Goal: Find specific page/section: Find specific page/section

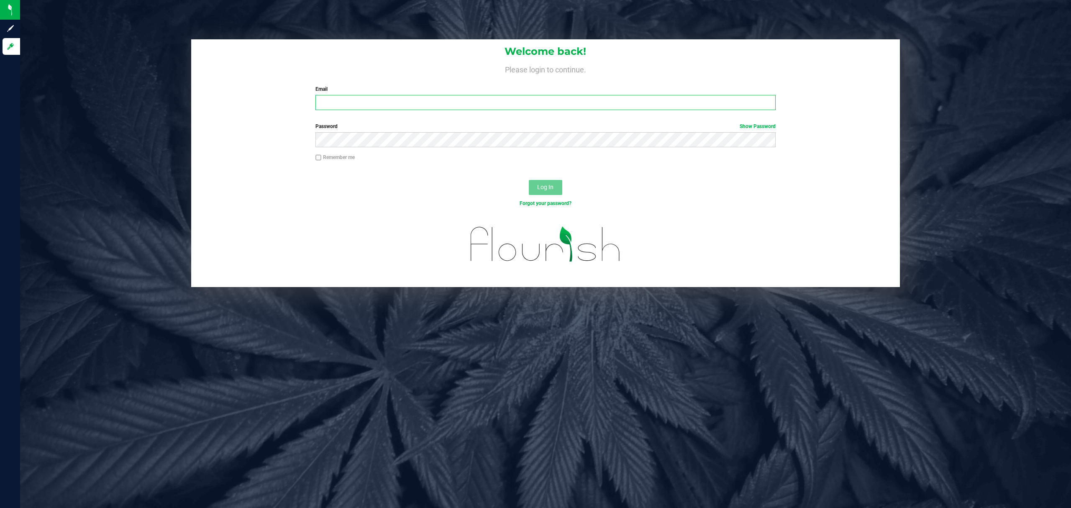
click at [412, 104] on input "Email" at bounding box center [545, 102] width 460 height 15
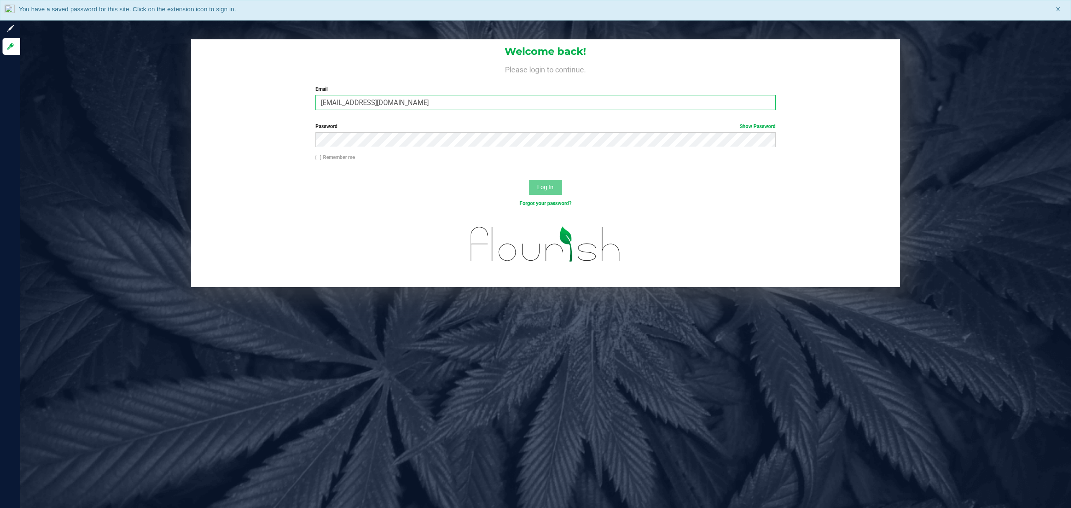
type input "[EMAIL_ADDRESS][DOMAIN_NAME]"
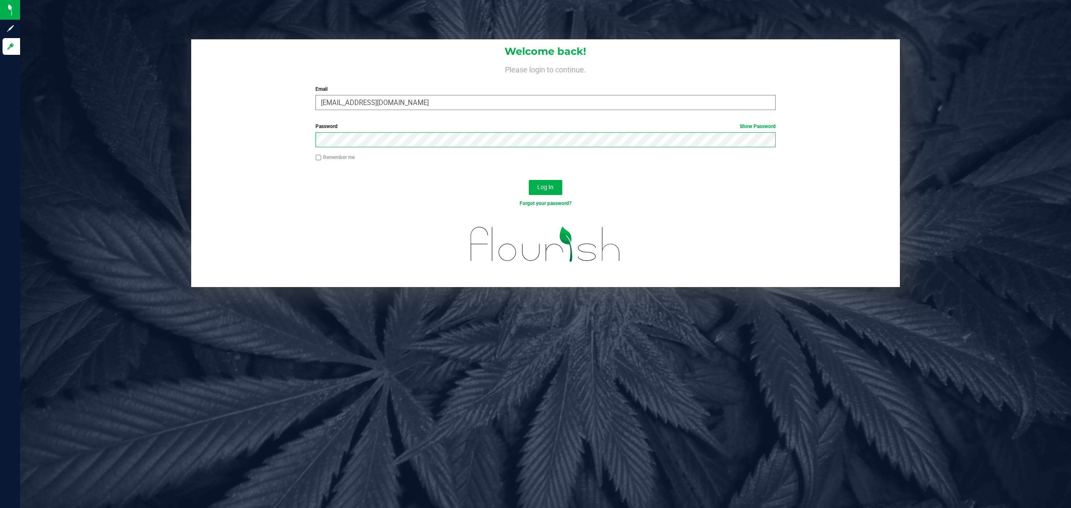
click at [529, 180] on button "Log In" at bounding box center [545, 187] width 33 height 15
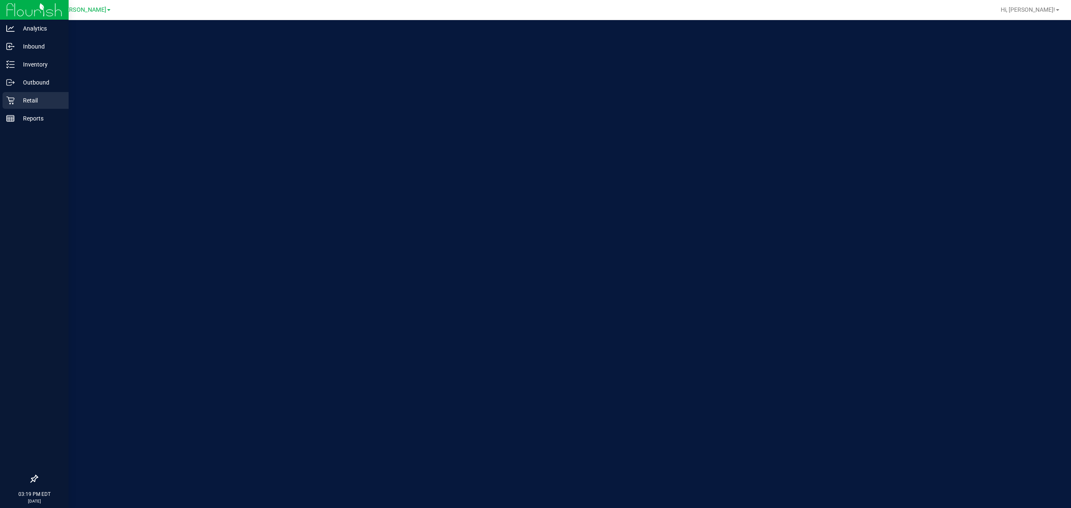
click at [19, 99] on p "Retail" at bounding box center [40, 100] width 50 height 10
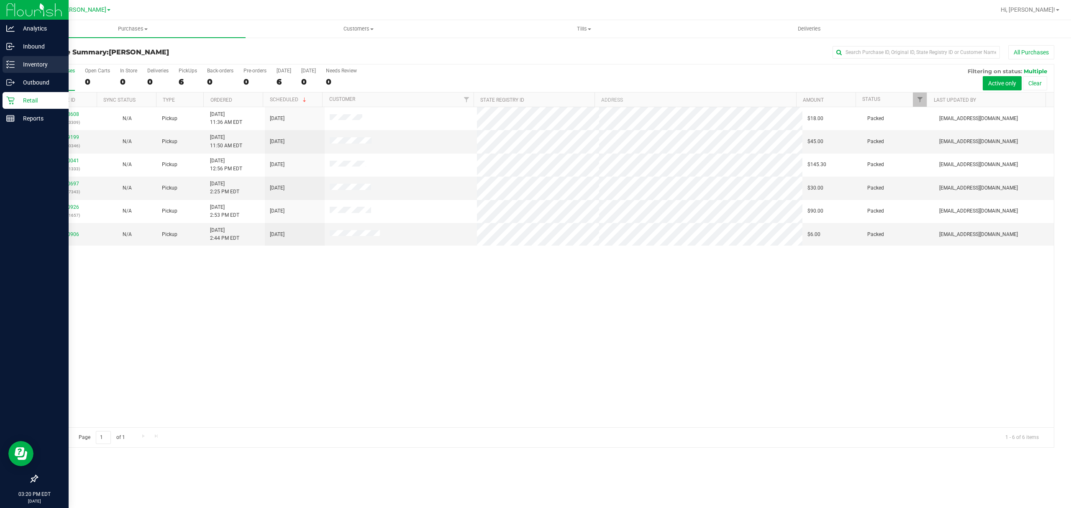
click at [34, 59] on p "Inventory" at bounding box center [40, 64] width 50 height 10
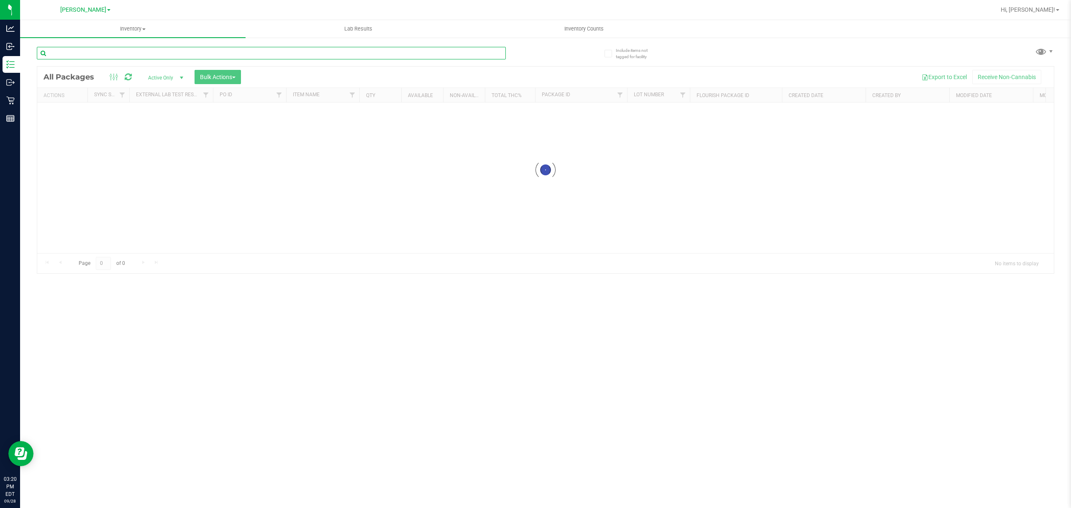
click at [120, 52] on input "text" at bounding box center [271, 53] width 469 height 13
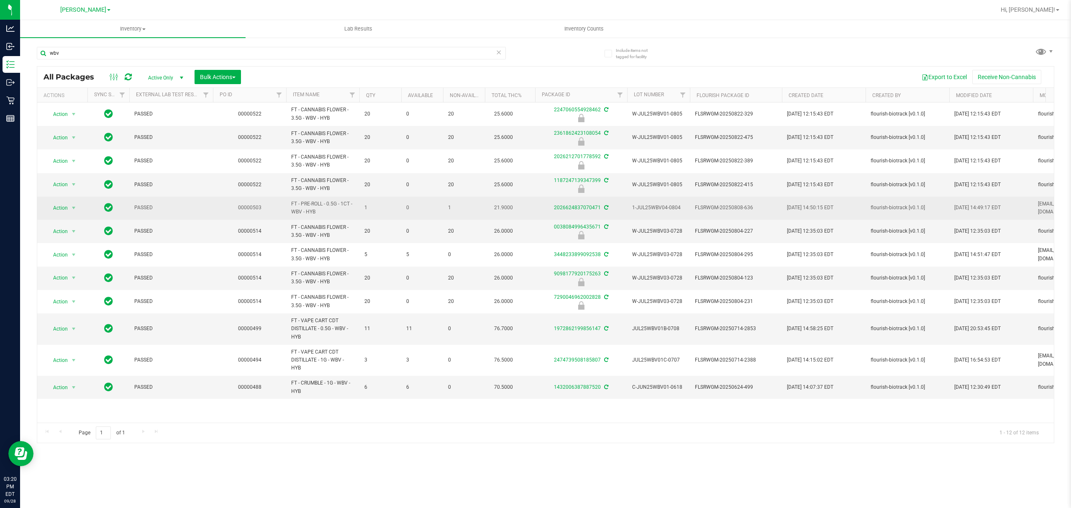
drag, startPoint x: 324, startPoint y: 220, endPoint x: 290, endPoint y: 204, distance: 37.6
click at [290, 204] on td "FT - PRE-ROLL - 0.5G - 1CT - WBV - HYB" at bounding box center [322, 208] width 73 height 23
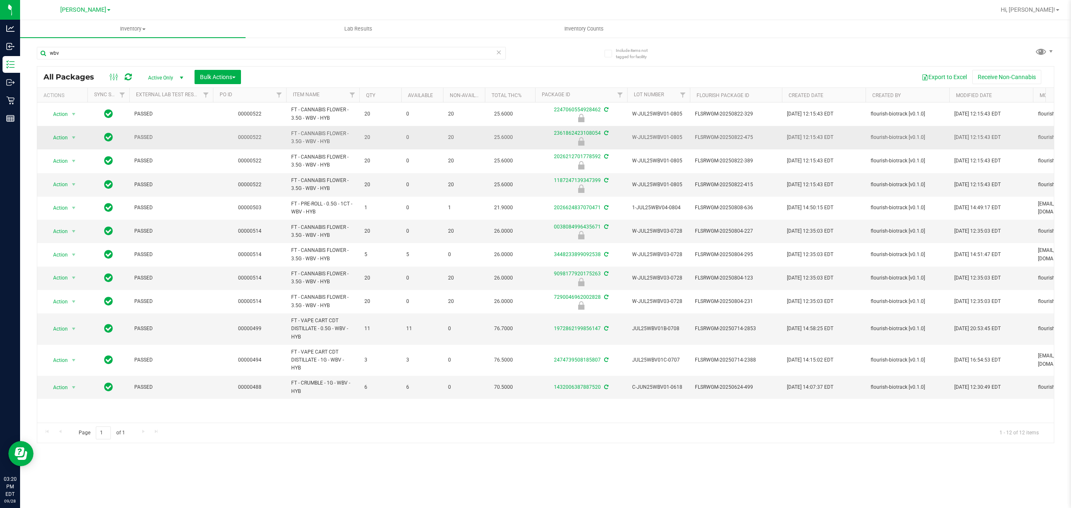
copy span "FT - PRE-ROLL - 0.5G - 1CT - WBV - HYB"
click at [193, 58] on input "wbv" at bounding box center [271, 53] width 469 height 13
paste input "FT - PRE-ROLL - 0.5G - 1CT - WBV - HYB"
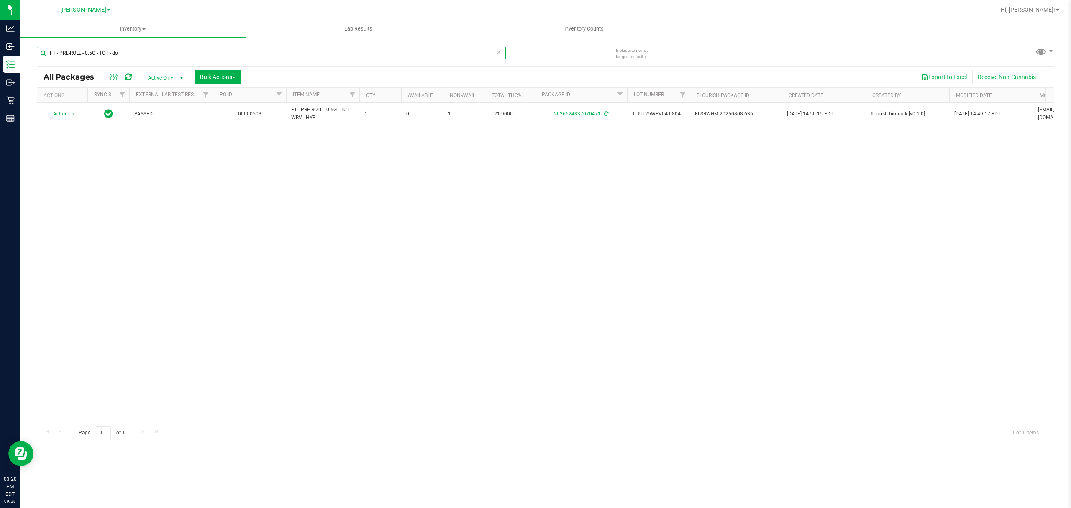
type input "FT - PRE-ROLL - 0.5G - 1CT - dot"
click at [193, 58] on input "FT - PRE-ROLL - 0.5G - 1CT - dot" at bounding box center [271, 53] width 469 height 13
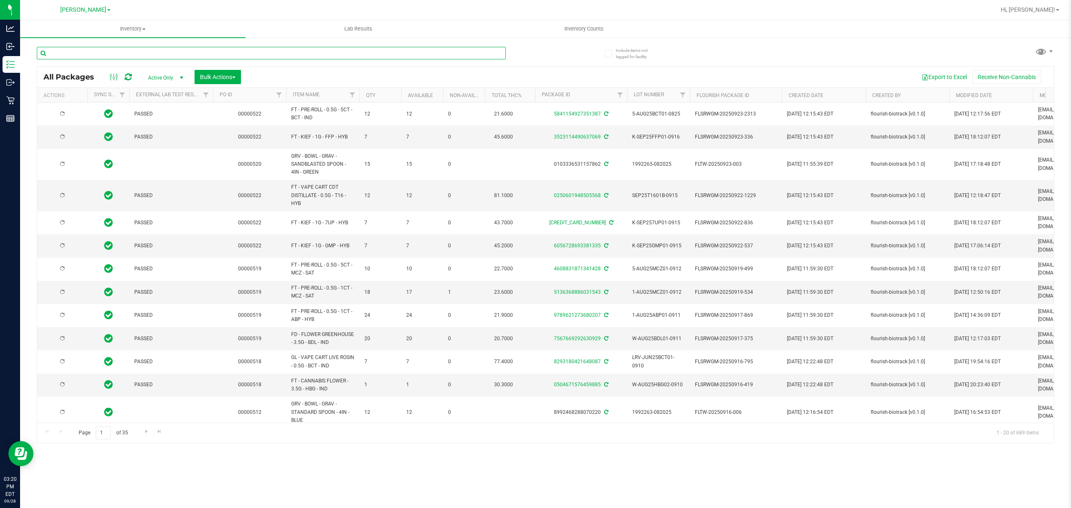
type input "[DATE]"
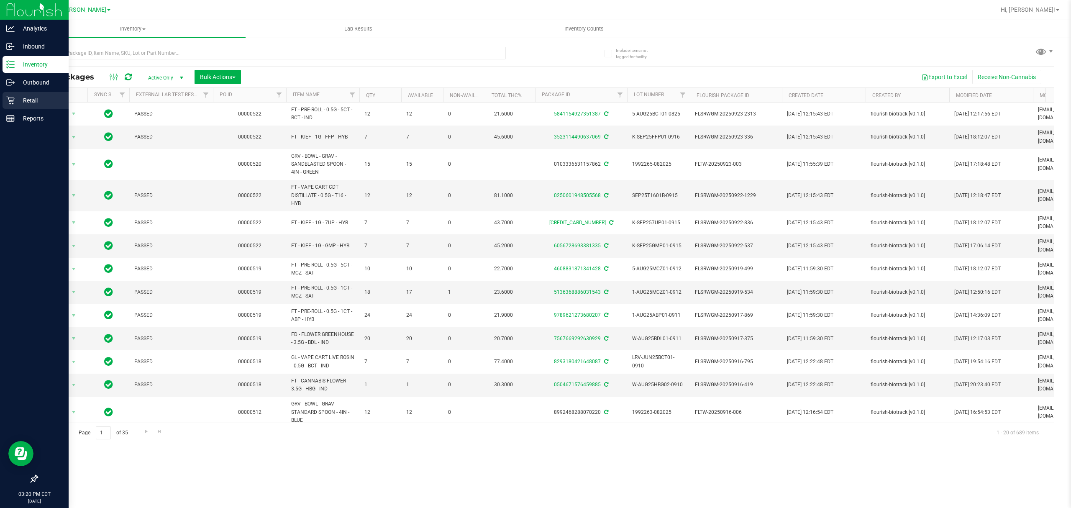
click at [38, 101] on p "Retail" at bounding box center [40, 100] width 50 height 10
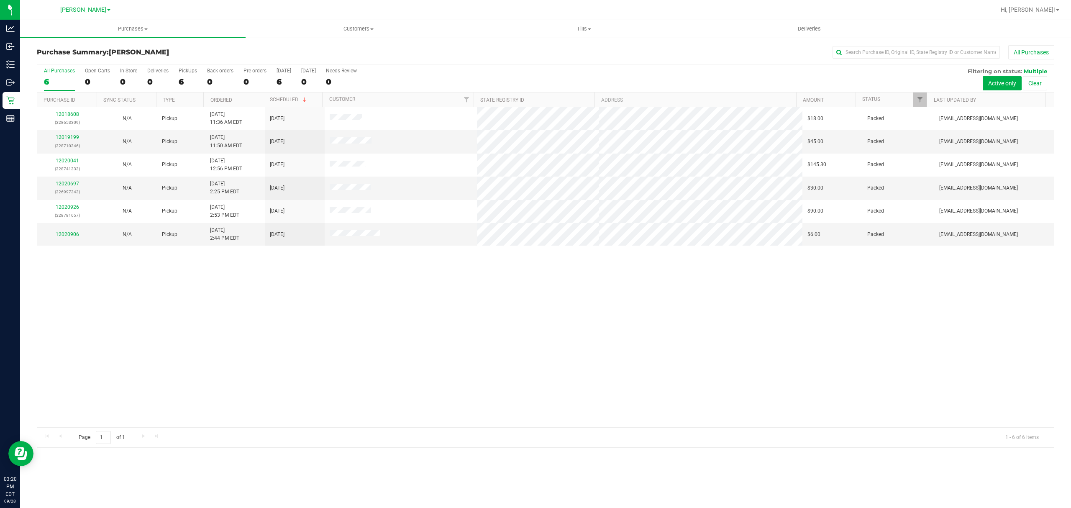
click at [424, 333] on div "12018608 (328653309) N/A Pickup [DATE] 11:36 AM EDT 9/28/2025 $18.00 Packed [EM…" at bounding box center [545, 267] width 1017 height 320
click at [450, 403] on div "12018608 (328653309) N/A Pickup [DATE] 11:36 AM EDT 9/28/2025 $18.00 Packed [EM…" at bounding box center [545, 267] width 1017 height 320
click at [355, 461] on div "Purchases Summary of purchases Fulfillment All purchases Customers All customer…" at bounding box center [545, 264] width 1051 height 488
click at [745, 399] on div "12018608 (328653309) N/A Pickup [DATE] 11:36 AM EDT 9/28/2025 $18.00 Packed [EM…" at bounding box center [545, 267] width 1017 height 320
